Goal: Task Accomplishment & Management: Use online tool/utility

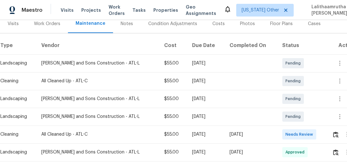
scroll to position [102, 0]
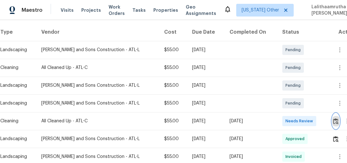
click at [336, 118] on img "button" at bounding box center [335, 121] width 5 height 6
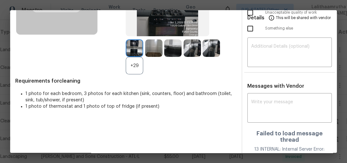
scroll to position [119, 0]
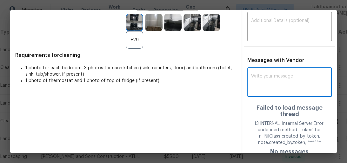
click at [281, 87] on textarea at bounding box center [289, 83] width 77 height 18
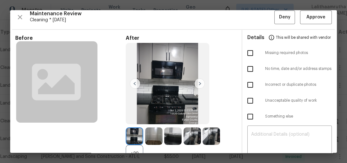
scroll to position [0, 0]
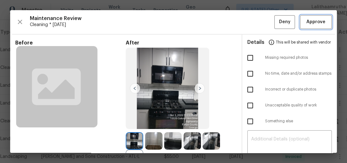
click at [315, 25] on span "Approve" at bounding box center [316, 22] width 19 height 8
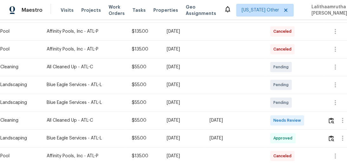
scroll to position [117, 0]
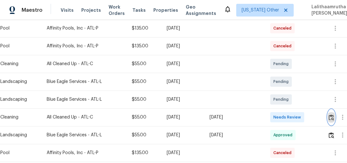
click at [333, 116] on img "button" at bounding box center [331, 117] width 5 height 6
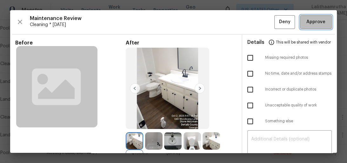
click at [315, 22] on span "Approve" at bounding box center [316, 22] width 19 height 8
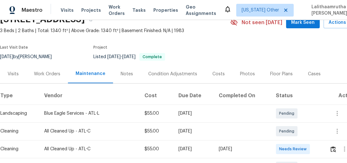
scroll to position [76, 0]
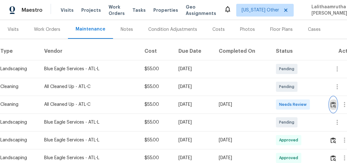
click at [334, 103] on img "button" at bounding box center [333, 105] width 5 height 6
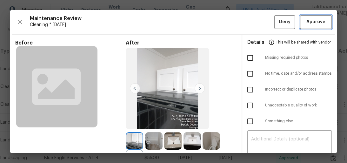
click at [312, 19] on span "Approve" at bounding box center [316, 22] width 19 height 8
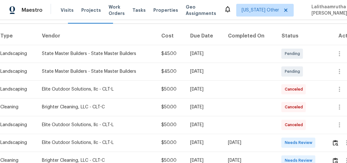
scroll to position [117, 0]
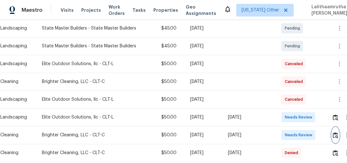
click at [336, 134] on img "button" at bounding box center [335, 135] width 5 height 6
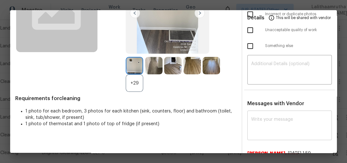
scroll to position [76, 0]
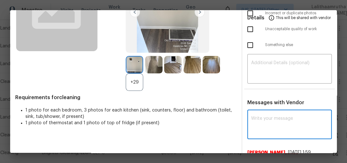
click at [298, 120] on textarea at bounding box center [289, 125] width 77 height 18
paste textarea "Maintenance Audit Team: Hello! Unfortunately, this cleaning visit completed on …"
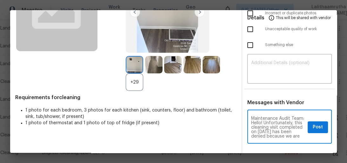
scroll to position [134, 0]
type textarea "Maintenance Audit Team: Hello! Unfortunately, this cleaning visit completed on …"
click at [286, 67] on textarea at bounding box center [289, 70] width 77 height 18
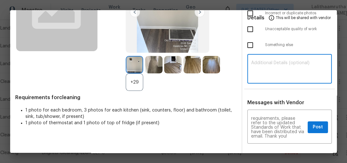
paste textarea "Maintenance Audit Team: Hello! Unfortunately, this cleaning visit completed on …"
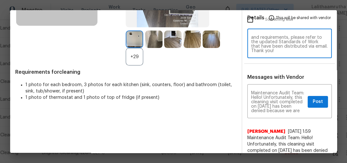
scroll to position [153, 0]
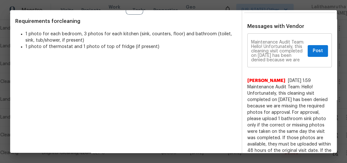
type textarea "Maintenance Audit Team: Hello! Unfortunately, this cleaning visit completed on …"
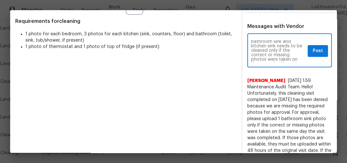
scroll to position [51, 0]
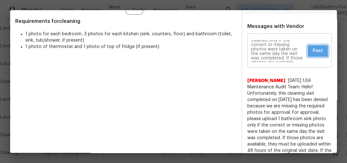
click at [309, 47] on button "Post" at bounding box center [318, 51] width 20 height 12
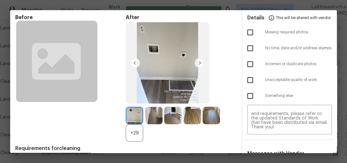
scroll to position [0, 0]
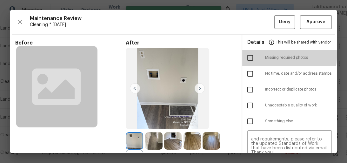
click at [248, 55] on input "checkbox" at bounding box center [250, 57] width 13 height 13
checkbox input "true"
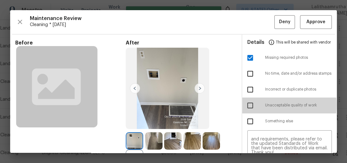
click at [247, 105] on input "checkbox" at bounding box center [250, 105] width 13 height 13
checkbox input "true"
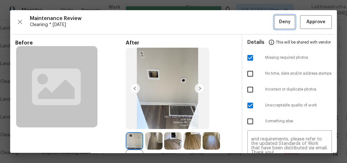
click at [280, 23] on span "Deny" at bounding box center [284, 22] width 11 height 8
